Goal: Check status

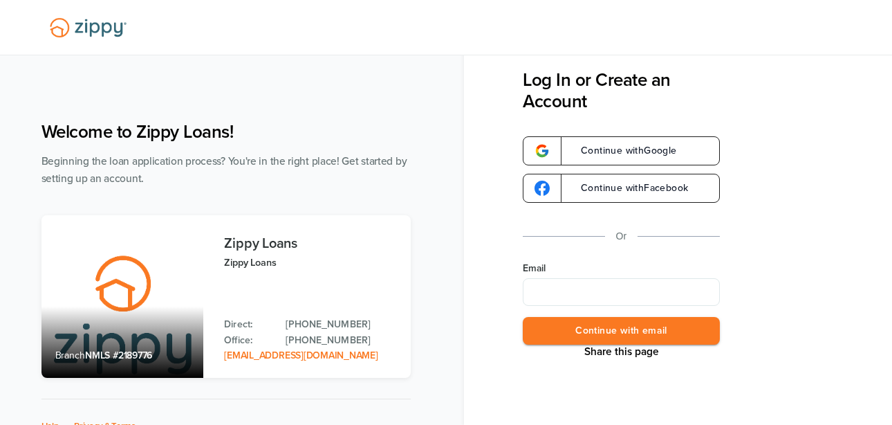
click at [593, 291] on input "Email" at bounding box center [621, 292] width 197 height 28
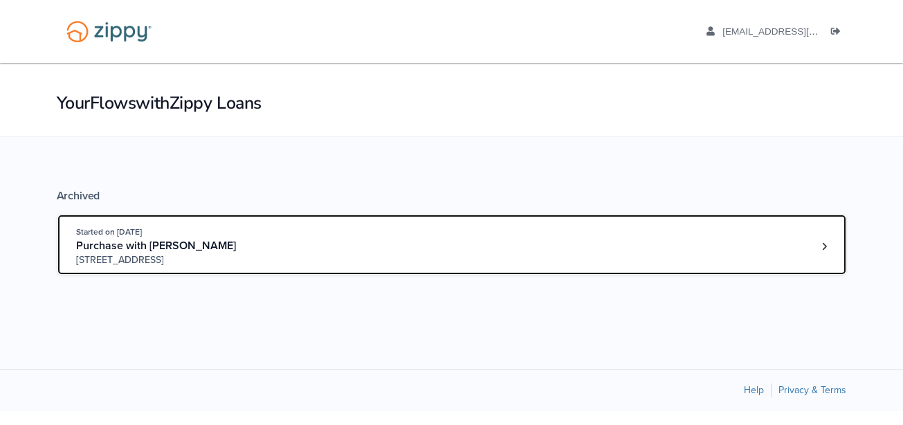
click at [344, 249] on div "Started on [DATE] Purchase with [PERSON_NAME] [STREET_ADDRESS]" at bounding box center [445, 246] width 738 height 42
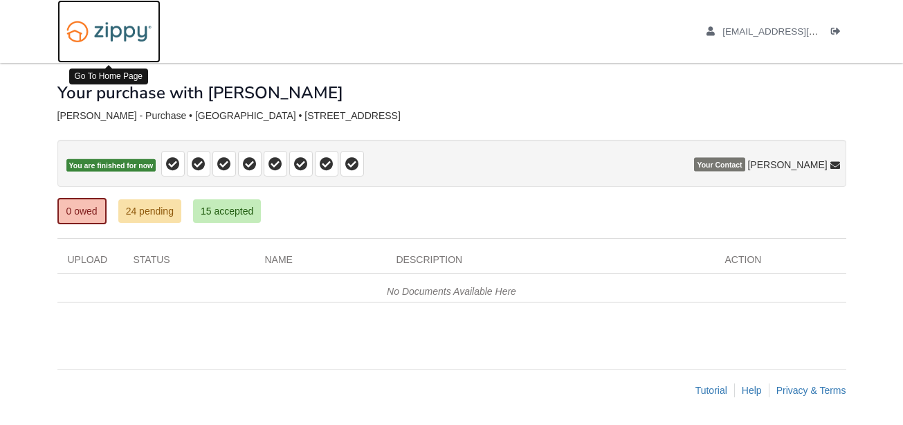
click at [71, 39] on img at bounding box center [108, 31] width 103 height 35
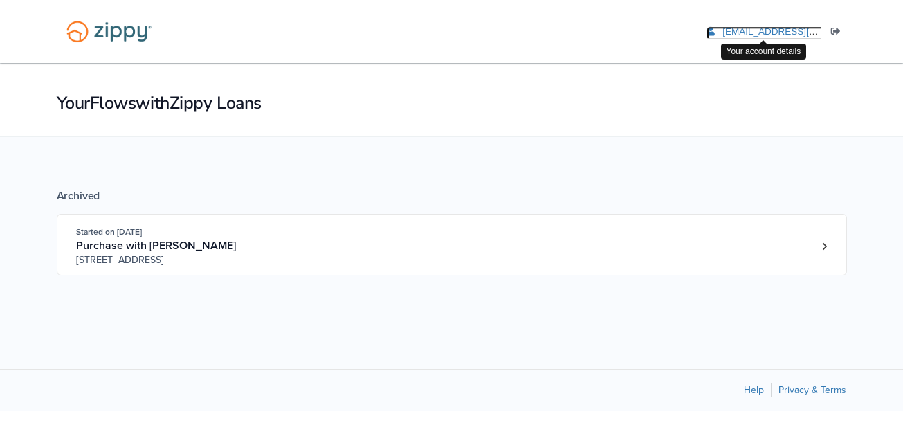
click at [776, 27] on span "[EMAIL_ADDRESS][DOMAIN_NAME]" at bounding box center [801, 31] width 158 height 10
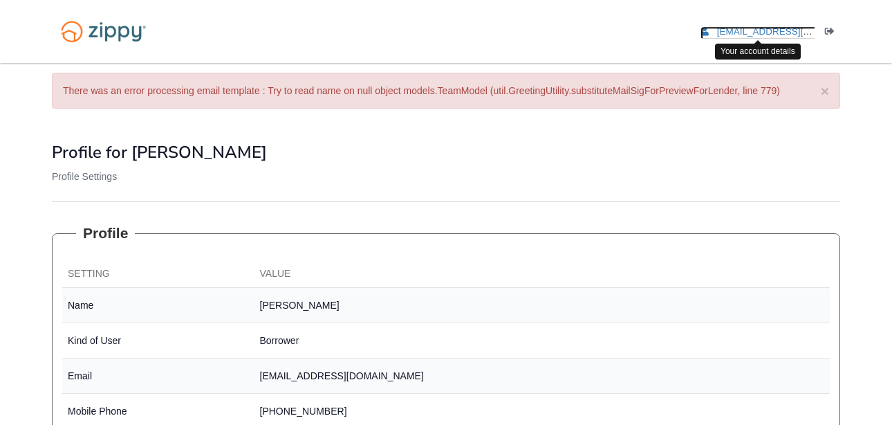
click at [710, 33] on link "[EMAIL_ADDRESS][DOMAIN_NAME]" at bounding box center [788, 33] width 175 height 14
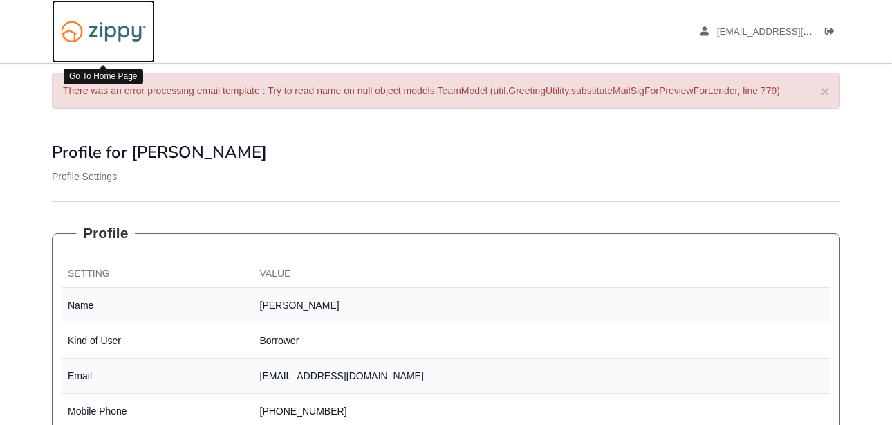
click at [98, 42] on img at bounding box center [103, 31] width 103 height 35
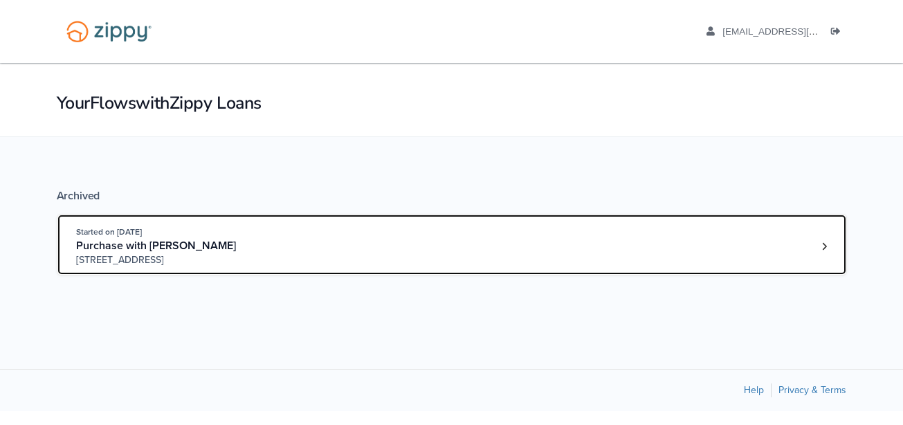
click at [142, 234] on span "Started on [DATE]" at bounding box center [109, 232] width 66 height 10
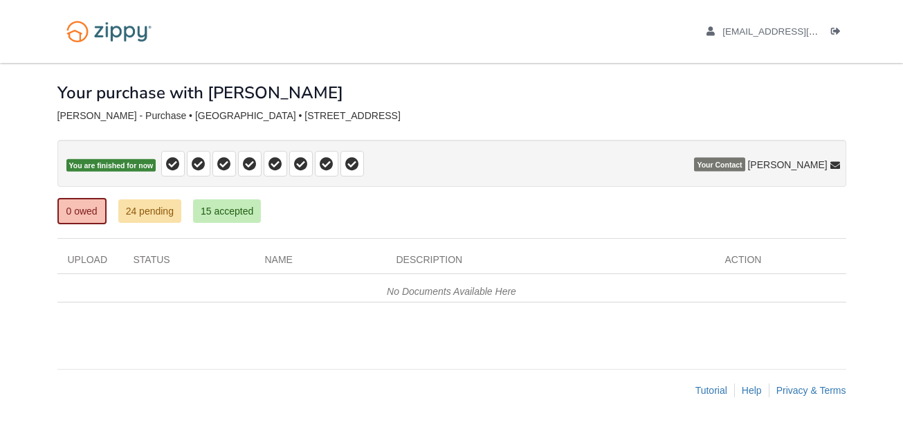
click at [836, 44] on div "[EMAIL_ADDRESS][DOMAIN_NAME] Logout" at bounding box center [761, 31] width 172 height 63
click at [102, 167] on span "You are finished for now" at bounding box center [111, 165] width 90 height 13
click at [835, 27] on icon "Log out" at bounding box center [836, 32] width 10 height 10
